Goal: Task Accomplishment & Management: Manage account settings

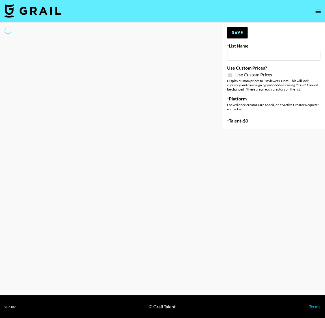
type input "Anker For Soundcore"
checkbox input "true"
select select "Brand"
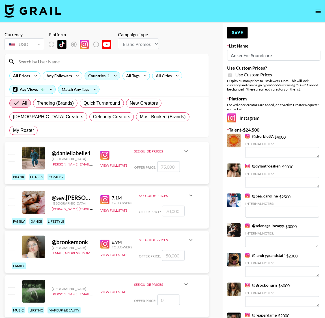
click at [31, 61] on input at bounding box center [110, 61] width 190 height 9
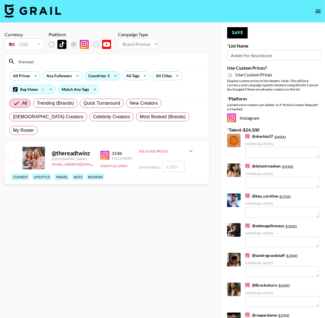
type input "theread"
click at [10, 154] on input "checkbox" at bounding box center [11, 157] width 7 height 7
checkbox input "true"
drag, startPoint x: 170, startPoint y: 153, endPoint x: 146, endPoint y: 147, distance: 24.9
click at [146, 161] on div "Offer Price: 4500" at bounding box center [166, 166] width 55 height 11
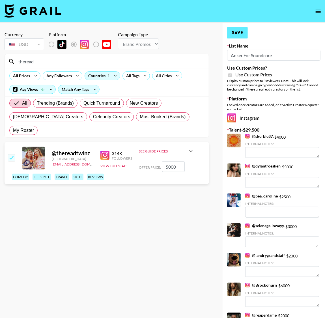
type input "5000"
click at [237, 34] on button "Save" at bounding box center [237, 32] width 21 height 11
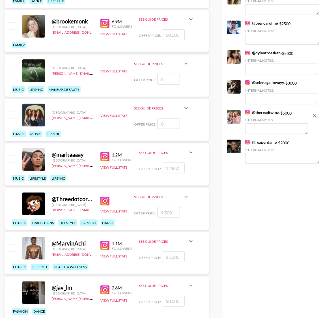
scroll to position [219, 0]
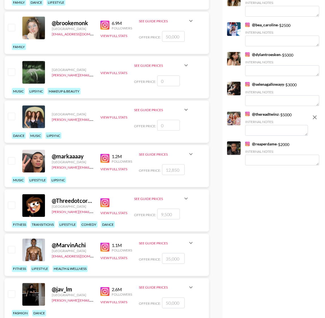
click at [185, 195] on icon at bounding box center [186, 198] width 7 height 7
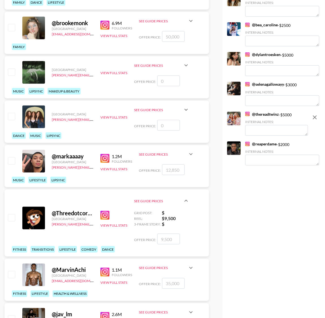
click at [103, 211] on img at bounding box center [104, 215] width 9 height 9
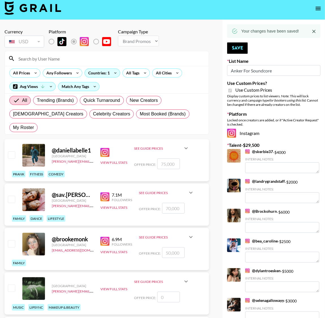
scroll to position [0, 0]
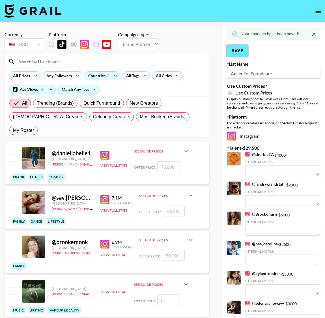
click at [236, 50] on button "Save" at bounding box center [237, 50] width 21 height 11
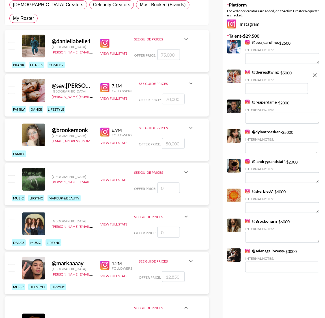
scroll to position [110, 0]
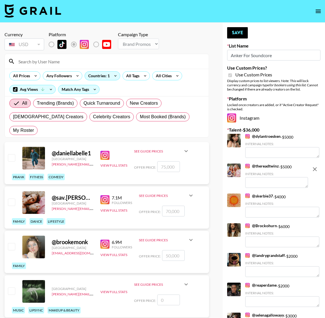
select select "Brand"
click at [246, 135] on img at bounding box center [247, 136] width 5 height 5
